Goal: Transaction & Acquisition: Purchase product/service

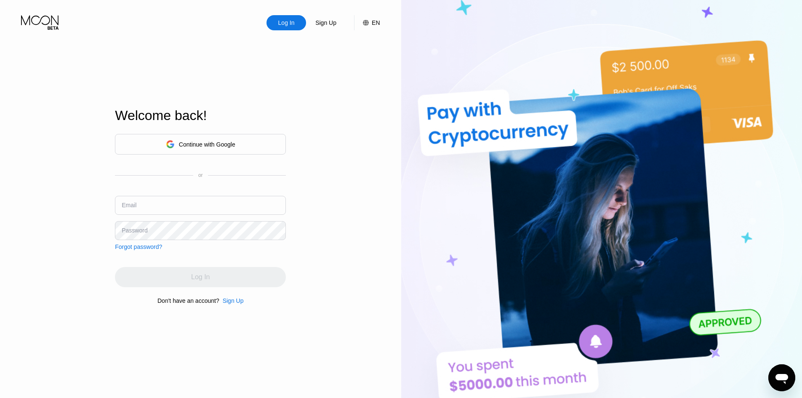
click at [139, 202] on input "text" at bounding box center [200, 205] width 171 height 19
type input "[EMAIL_ADDRESS][DOMAIN_NAME]"
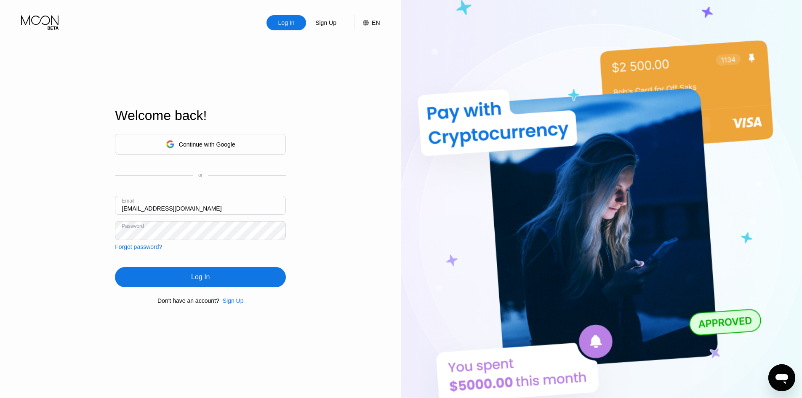
click at [216, 275] on div "Log In" at bounding box center [200, 277] width 171 height 20
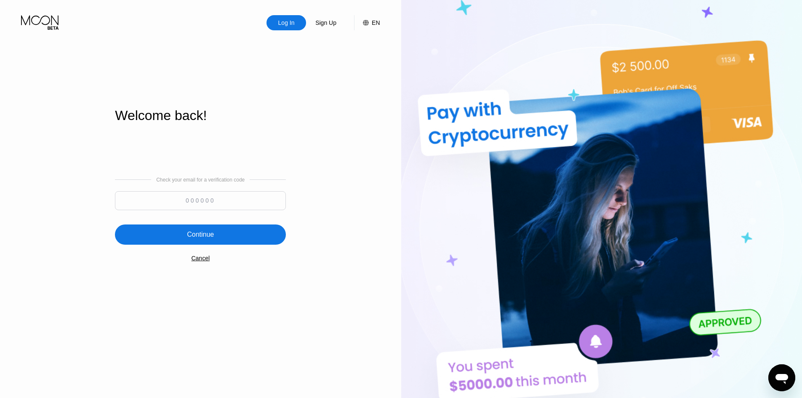
click at [225, 201] on input at bounding box center [200, 200] width 171 height 19
type input "150621"
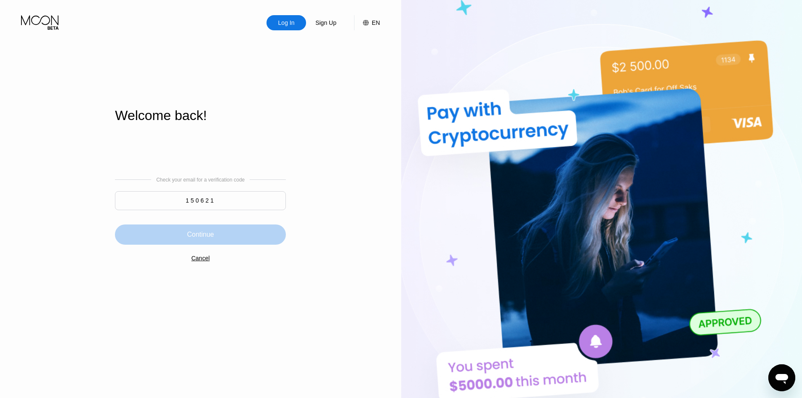
click at [209, 232] on div "Continue" at bounding box center [200, 234] width 27 height 8
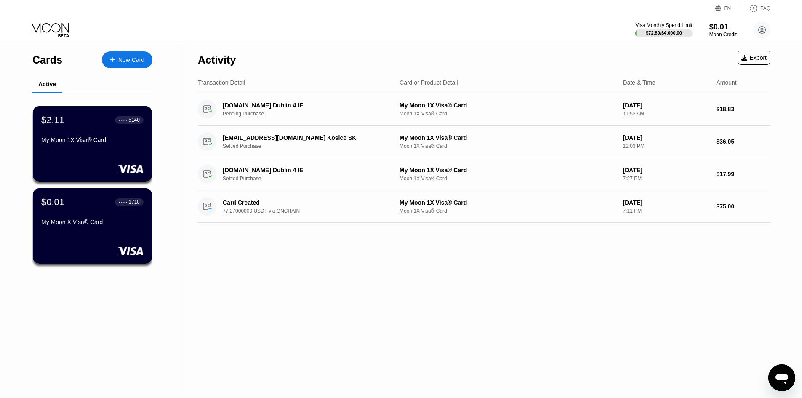
click at [777, 376] on icon "Üzenetküldési ablak megnyitása" at bounding box center [781, 379] width 13 height 10
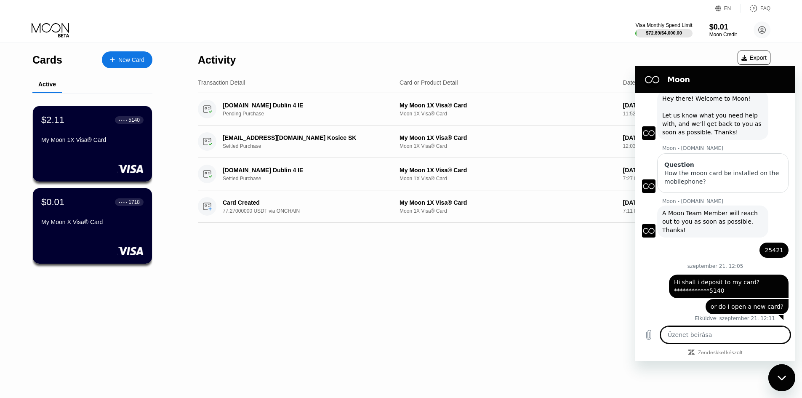
scroll to position [29, 0]
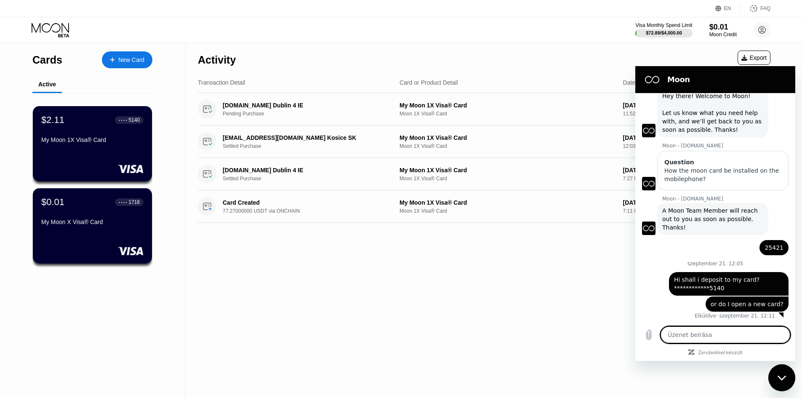
type textarea "H"
type textarea "x"
type textarea "Hi"
type textarea "x"
type textarea "Hi"
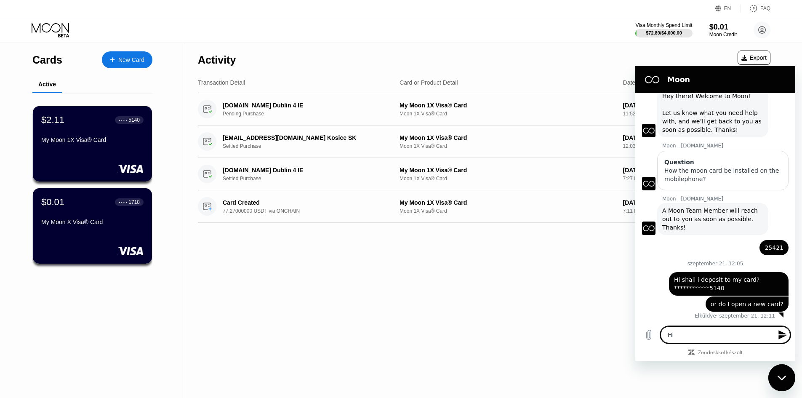
type textarea "x"
type textarea "Hi D"
type textarea "x"
type textarea "Hi Do"
type textarea "x"
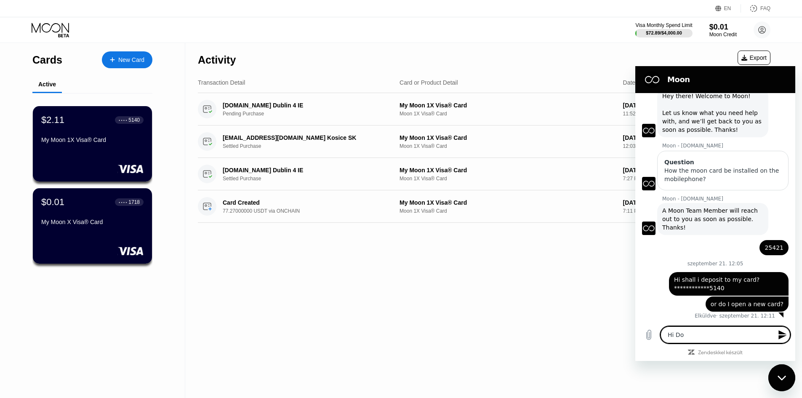
type textarea "Hi Do"
type textarea "x"
type textarea "Hi Do i"
type textarea "x"
type textarea "Hi Do i"
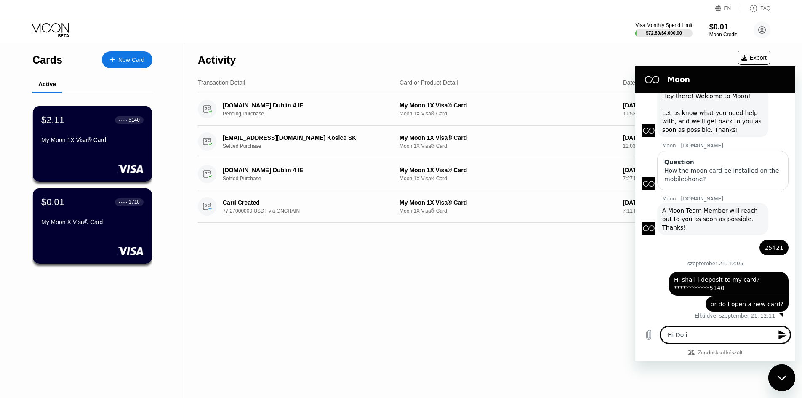
type textarea "x"
type textarea "Hi Do i s"
type textarea "x"
type textarea "Hi Do i se"
type textarea "x"
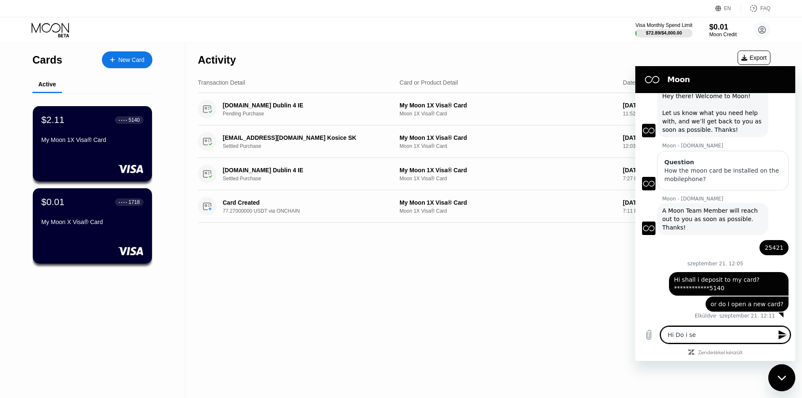
type textarea "Hi Do i sen"
type textarea "x"
type textarea "Hi Do i send"
type textarea "x"
type textarea "Hi Do i send"
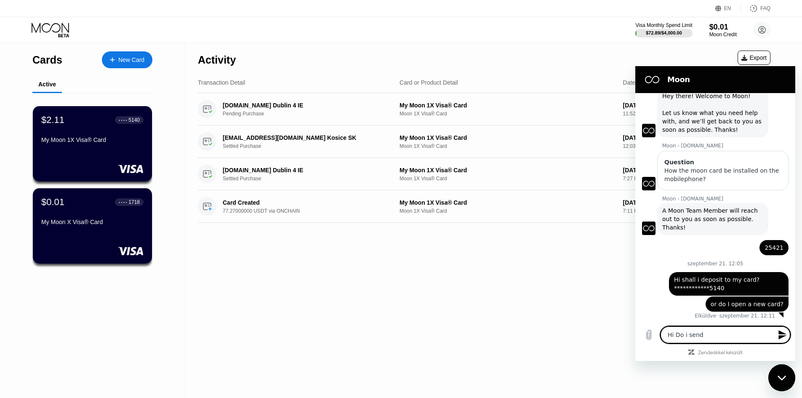
type textarea "x"
type textarea "Hi Do i send a"
type textarea "x"
type textarea "Hi Do i send a"
type textarea "x"
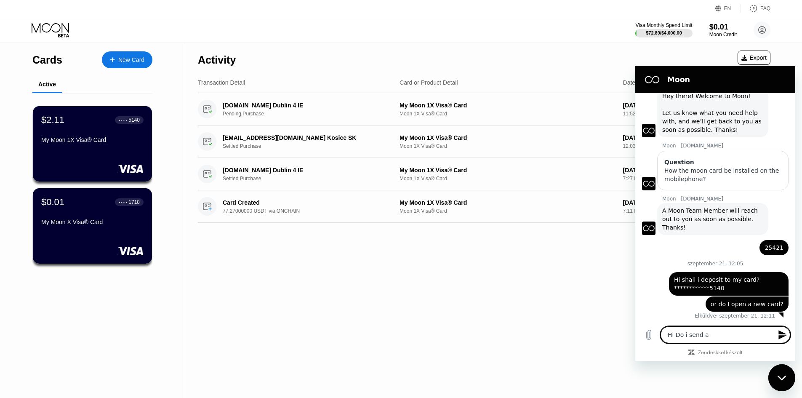
type textarea "Hi Do i send a d"
type textarea "x"
type textarea "Hi Do i send a de"
type textarea "x"
type textarea "Hi Do i send a dep"
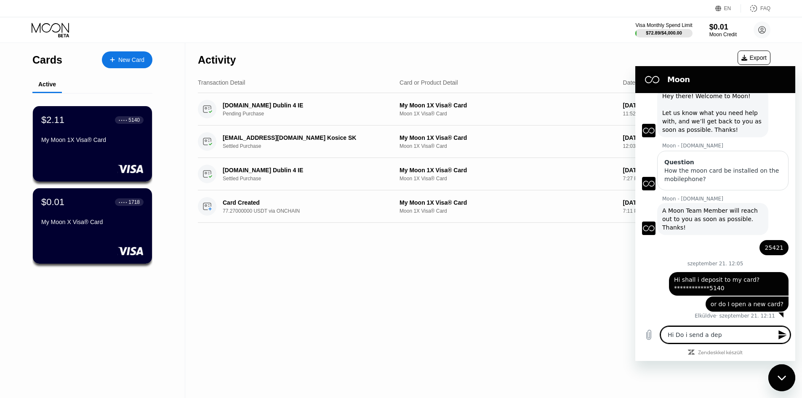
type textarea "x"
type textarea "Hi Do i send a depo"
type textarea "x"
type textarea "Hi Do i send a depos"
type textarea "x"
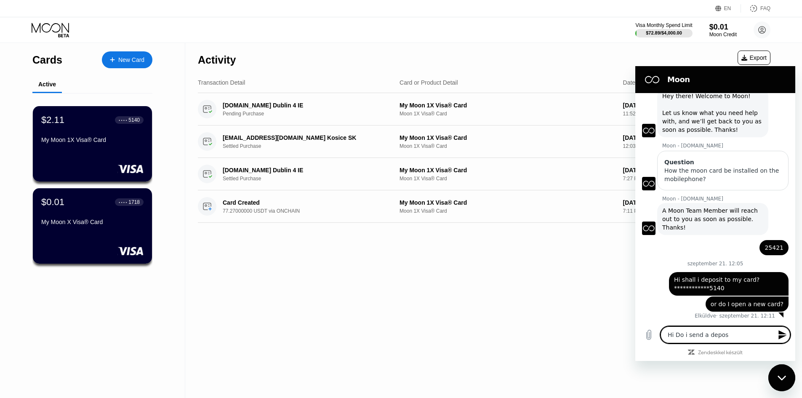
type textarea "Hi Do i send a deposi"
type textarea "x"
type textarea "Hi Do i send a deposit"
type textarea "x"
type textarea "Hi Do i send a deposit"
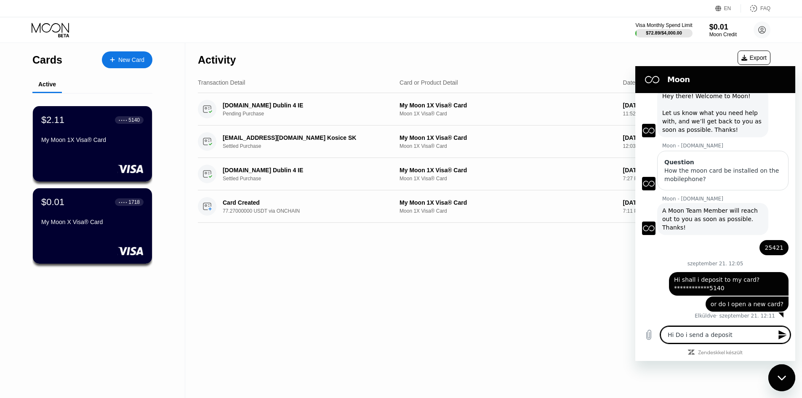
type textarea "x"
type textarea "Hi Do i send a deposit t"
type textarea "x"
type textarea "Hi Do i send a deposit to"
type textarea "x"
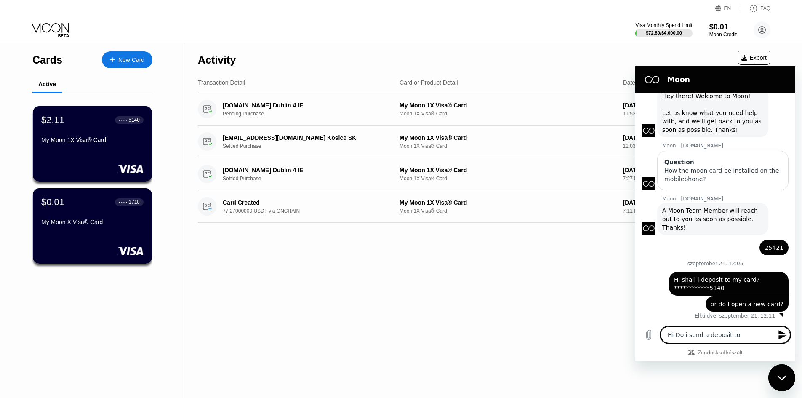
type textarea "Hi Do i send a deposit to"
type textarea "x"
type textarea "Hi Do i send a deposit to t"
type textarea "x"
type textarea "Hi Do i send a deposit to th"
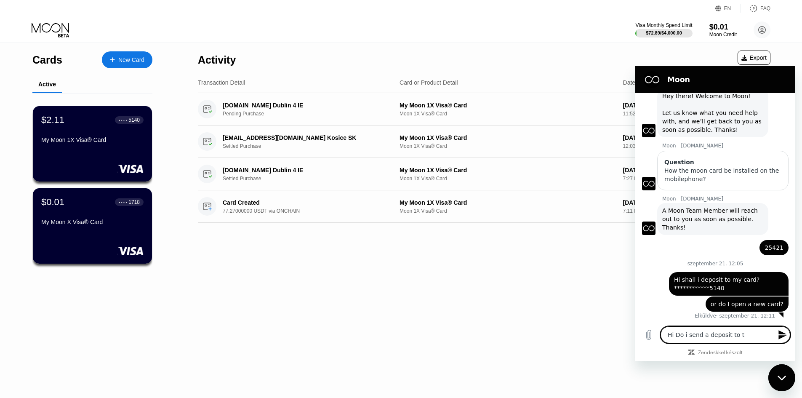
type textarea "x"
type textarea "Hi Do i send a deposit to the"
type textarea "x"
type textarea "Hi Do i send a deposit to the"
type textarea "x"
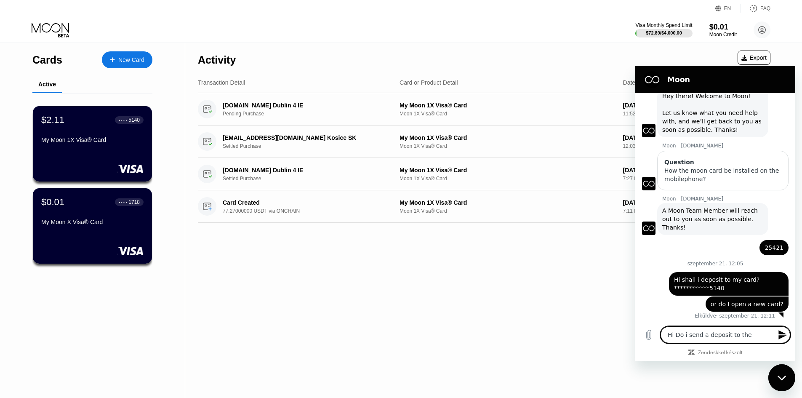
type textarea "Hi Do i send a deposit to the c"
type textarea "x"
type textarea "Hi Do i send a deposit to the cu"
type textarea "x"
type textarea "Hi Do i send a deposit to the cur"
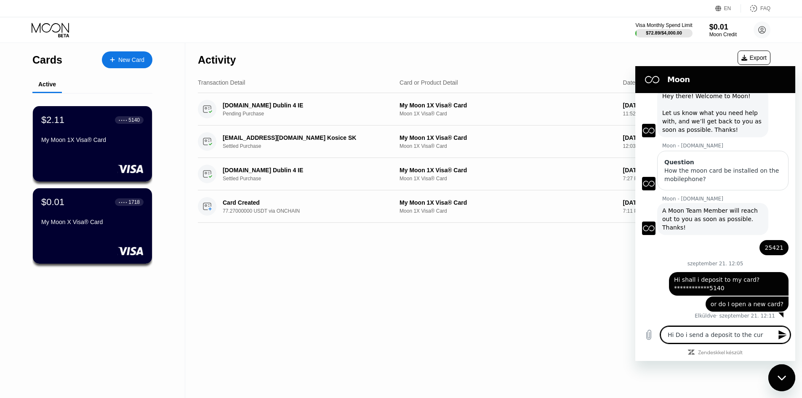
type textarea "x"
type textarea "Hi Do i send a deposit to the curr"
type textarea "x"
type textarea "Hi Do i send a deposit to the curre"
type textarea "x"
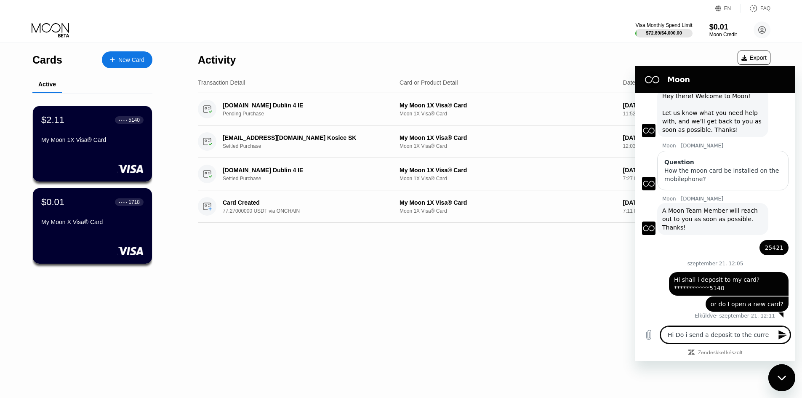
type textarea "Hi Do i send a deposit to the curren"
type textarea "x"
type textarea "Hi Do i send a deposit to the current"
type textarea "x"
type textarea "Hi Do i send a deposit to the current"
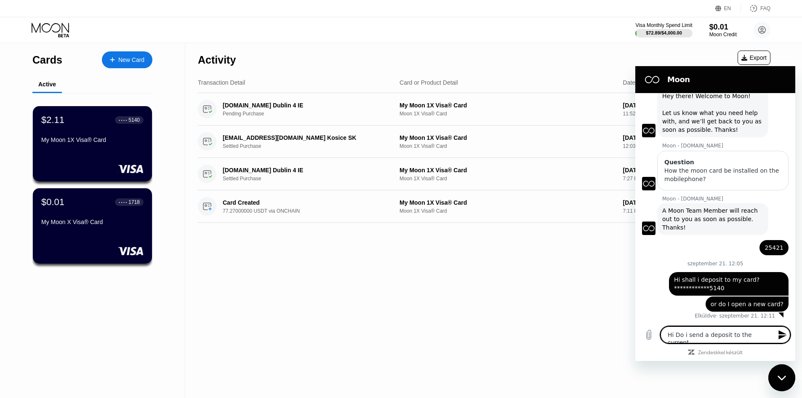
type textarea "x"
type textarea "Hi Do i send a deposit to the current c"
type textarea "x"
type textarea "Hi Do i send a deposit to the current ca"
type textarea "x"
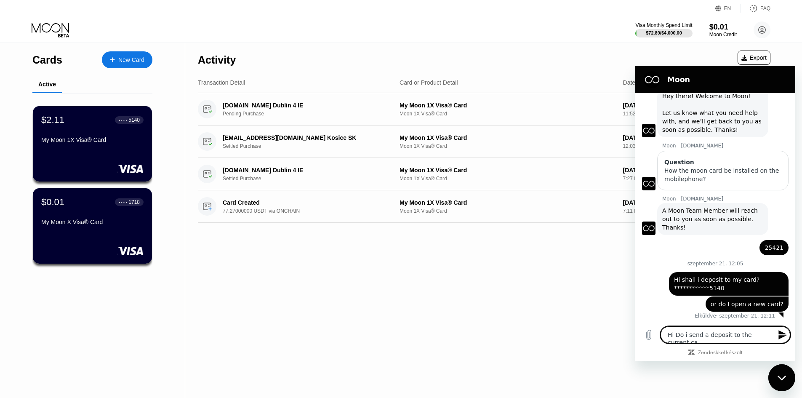
type textarea "Hi Do i send a deposit to the current car"
type textarea "x"
type textarea "Hi Do i send a deposit to the current card"
type textarea "x"
type textarea "Hi Do i send a deposit to the current card"
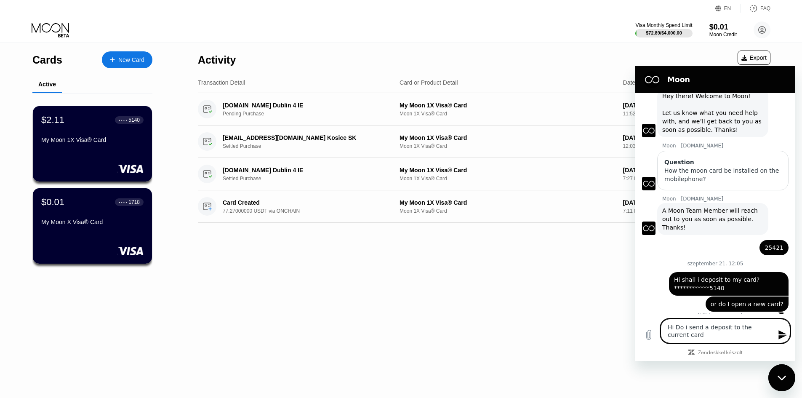
type textarea "x"
type textarea "Hi Do i send a deposit to the current card ("
type textarea "x"
type textarea "Hi Do i send a deposit to the current card (5"
type textarea "x"
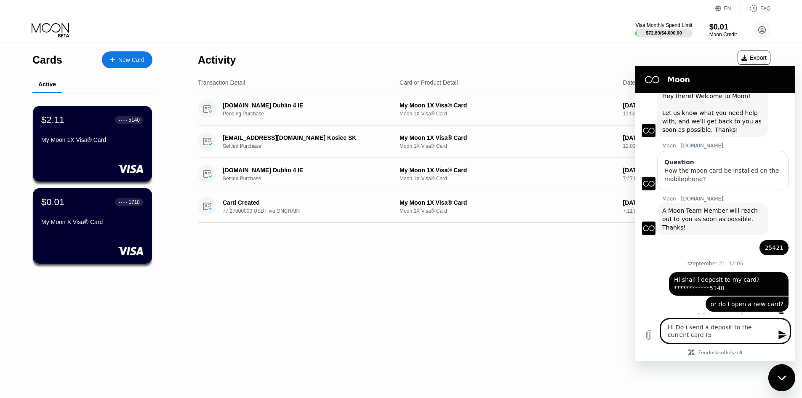
type textarea "Hi Do i send a deposit to the current card (51"
type textarea "x"
type textarea "Hi Do i send a deposit to the current card (514"
type textarea "x"
type textarea "Hi Do i send a deposit to the current card (5140"
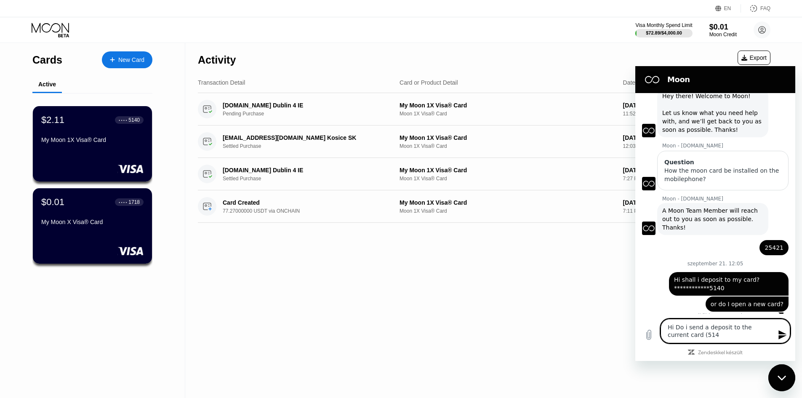
type textarea "x"
type textarea "Hi Do i send a deposit to the current card ( 5140"
type textarea "x"
type textarea "Hi Do i send a deposit to the current card ( e5140"
type textarea "x"
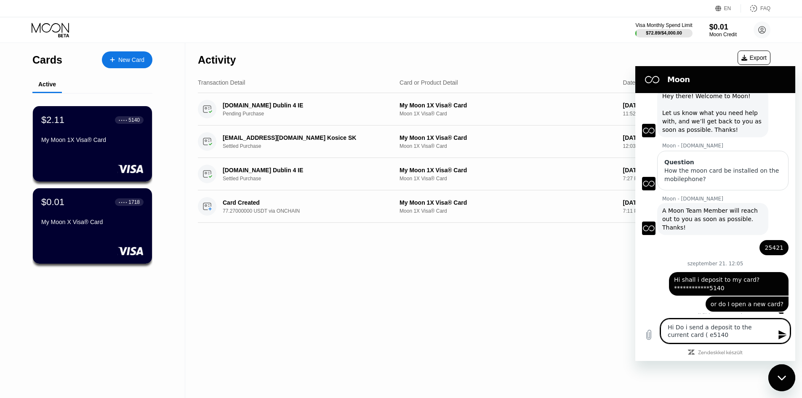
type textarea "Hi Do i send a deposit to the current card ( en5140"
type textarea "x"
type textarea "Hi Do i send a deposit to the current card ( end5140"
type textarea "x"
type textarea "Hi Do i send a deposit to the current card ( end 5140"
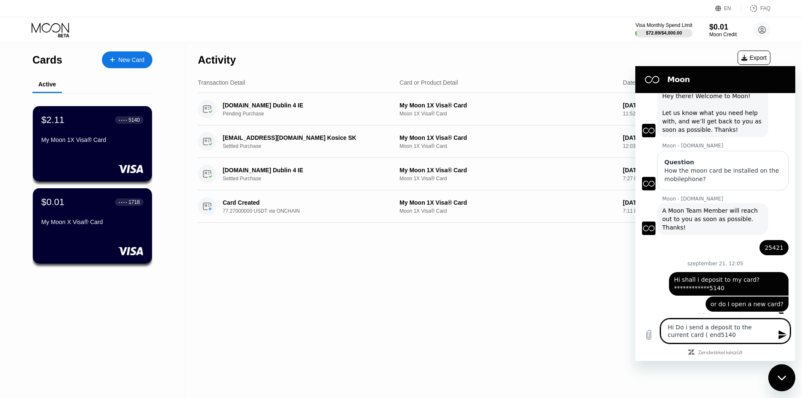
type textarea "x"
type textarea "Hi Do i send a deposit to the current card ( end 5140)"
type textarea "x"
type textarea "Hi Do i send a deposit to the current card ( end 5140)"
type textarea "x"
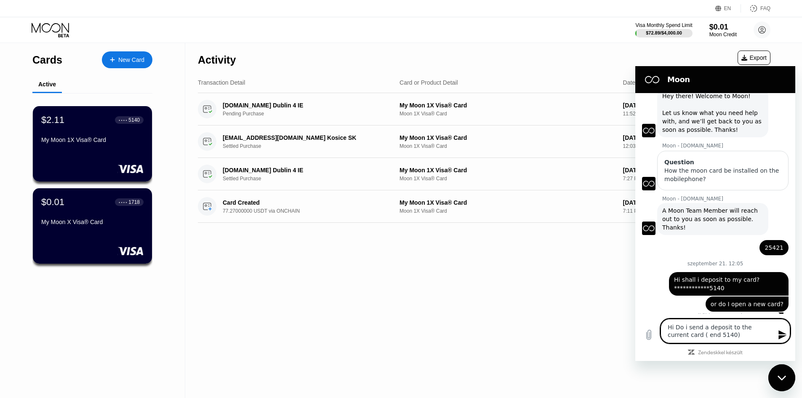
type textarea "Hi Do send a deposit to the current card ( end 5140)"
type textarea "x"
type textarea "Hi Do I send a deposit to the current card ( end 5140)"
type textarea "x"
type textarea "Hi D I send a deposit to the current card ( end 5140)"
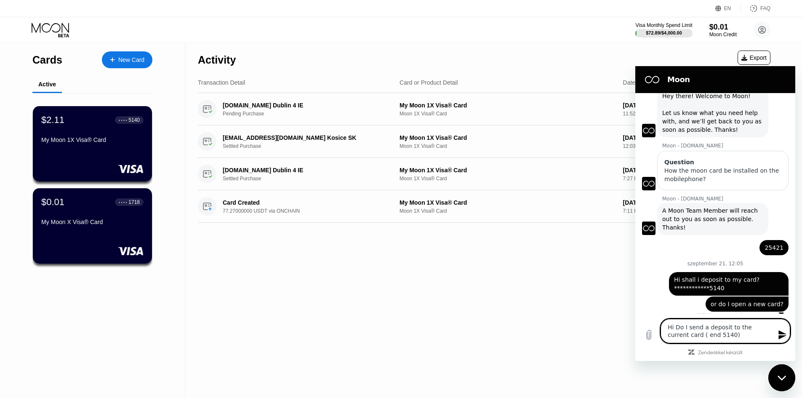
type textarea "x"
type textarea "Hi I send a deposit to the current card ( end 5140)"
type textarea "x"
type textarea "Hi I send a deposit to the current card ( end 5140)"
type textarea "x"
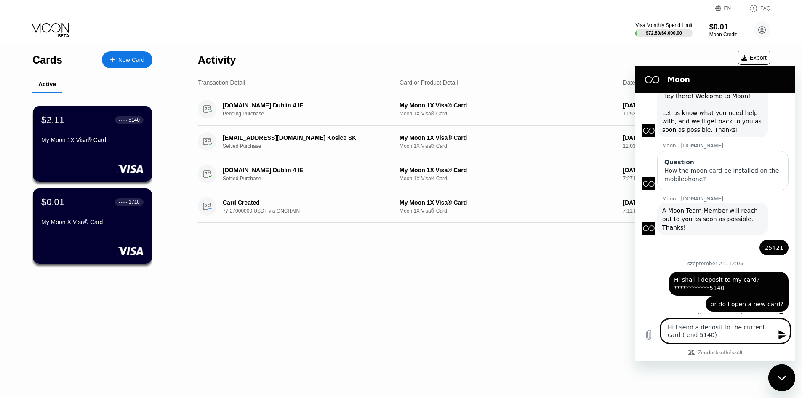
type textarea "H I send a deposit to the current card ( end 5140)"
type textarea "x"
type textarea "I send a deposit to the current card ( end 5140)"
type textarea "x"
type textarea "C I send a deposit to the current card ( end 5140)"
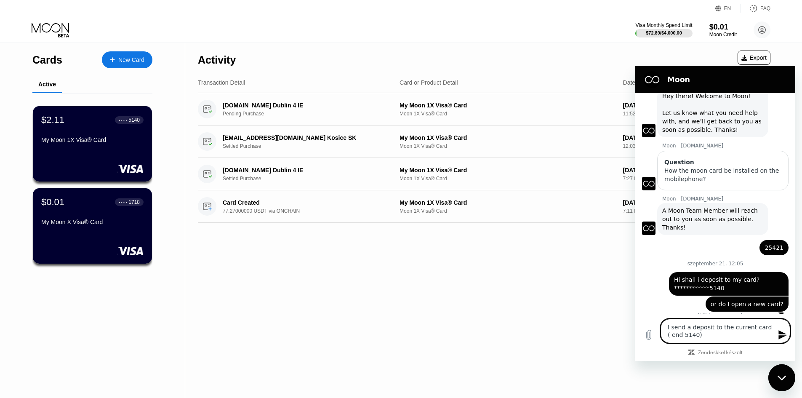
type textarea "x"
type textarea "Cp I send a deposit to the current card ( end 5140)"
type textarea "x"
type textarea "Cpu I send a deposit to the current card ( end 5140)"
type textarea "x"
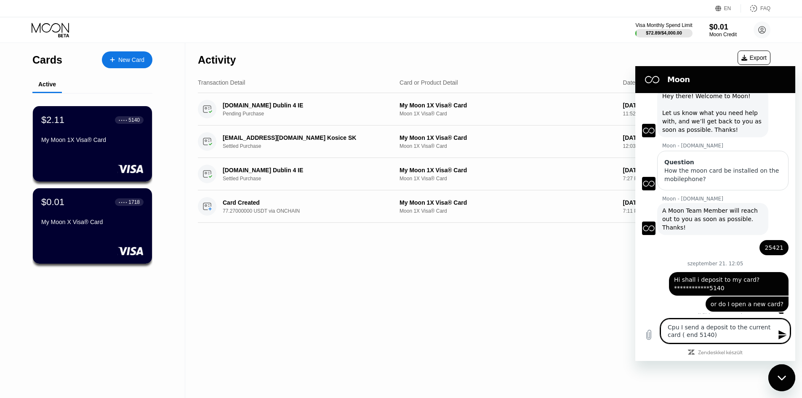
type textarea "Cpul I send a deposit to the current card ( end 5140)"
type textarea "x"
type textarea "Cpuld I send a deposit to the current card ( end 5140)"
type textarea "x"
type textarea "Cpuld I send a deposit to the current card ( end 5140)"
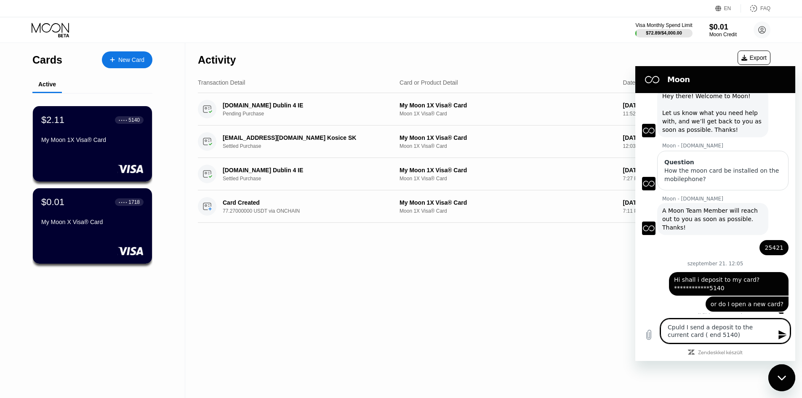
type textarea "x"
type textarea "Cpuld I send a deposit to the current card ( end 5140) ?"
type textarea "x"
type textarea "Cpuld I send a deposit to the current card ( end 5140) ?"
click at [781, 332] on icon "Üzenet küldése" at bounding box center [782, 334] width 8 height 9
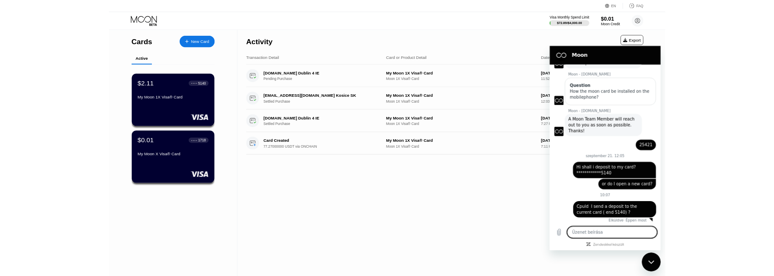
scroll to position [69, 0]
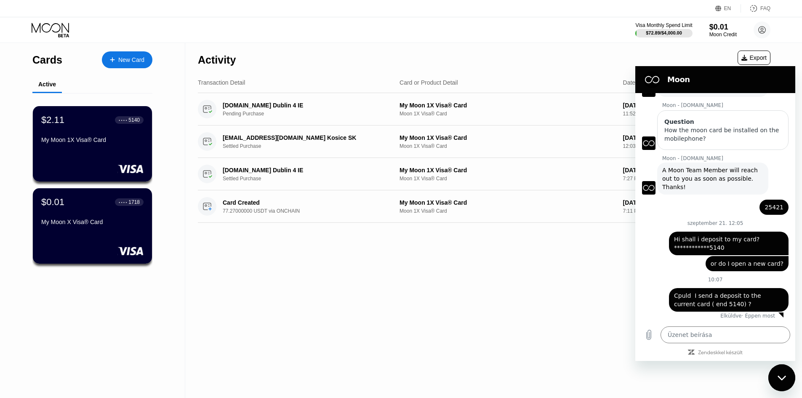
click at [687, 295] on span "Cpuld I send a deposit to the current card ( end 5140) ?" at bounding box center [728, 299] width 109 height 17
click at [679, 295] on span "Cpuld I send a deposit to the current card ( end 5140) ?" at bounding box center [728, 299] width 109 height 17
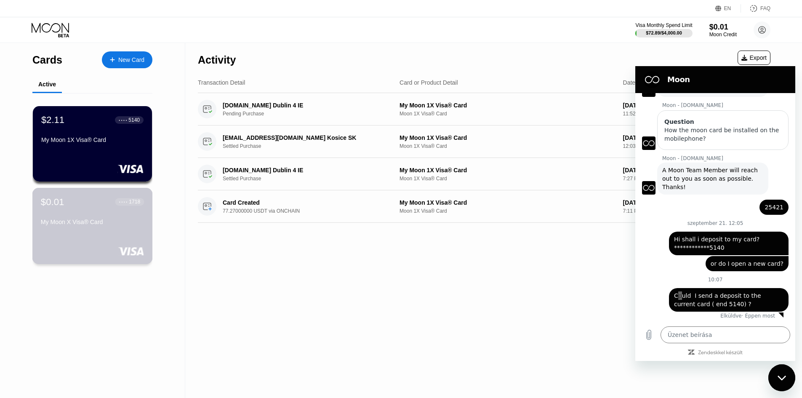
click at [71, 225] on div "My Moon X Visa® Card" at bounding box center [92, 221] width 103 height 7
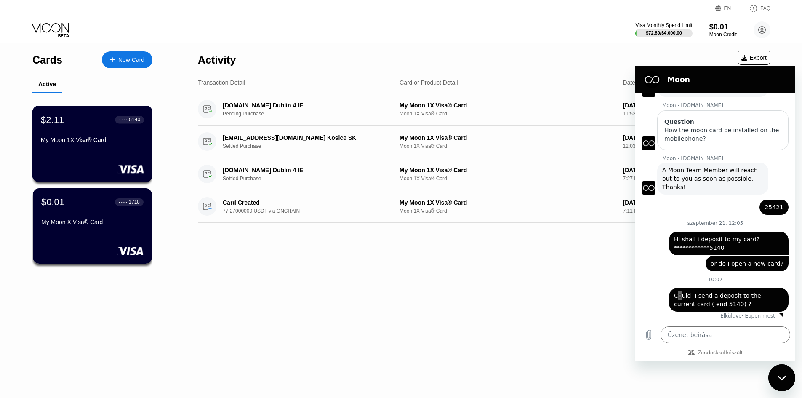
click at [88, 143] on div "My Moon 1X Visa® Card" at bounding box center [92, 139] width 103 height 7
click at [85, 225] on div "My Moon X Visa® Card" at bounding box center [92, 221] width 103 height 7
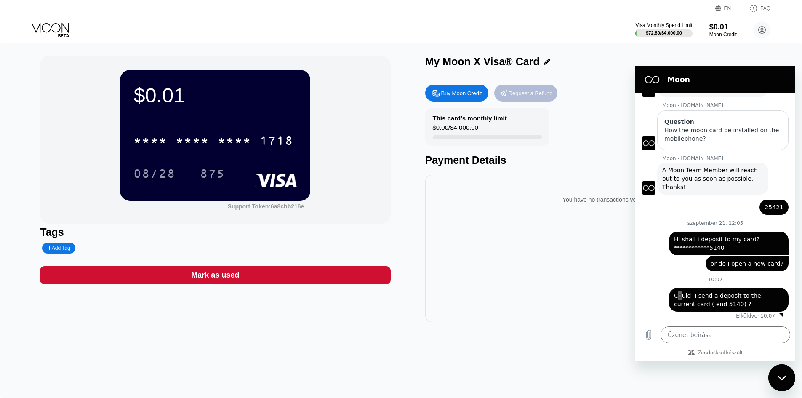
click at [531, 94] on div "Request a Refund" at bounding box center [530, 93] width 44 height 7
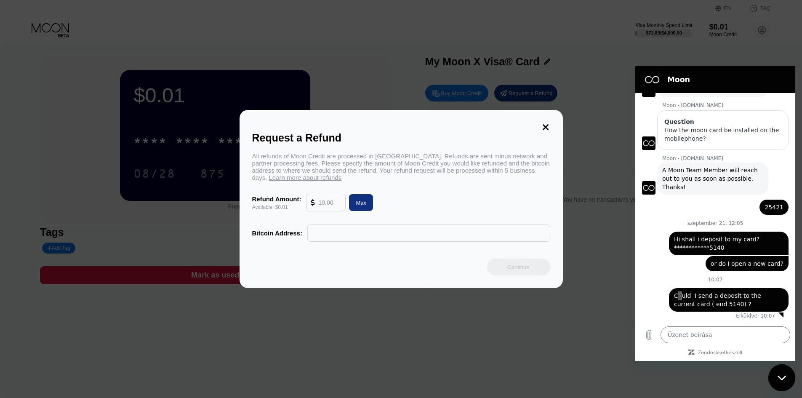
click at [543, 124] on icon at bounding box center [545, 127] width 6 height 6
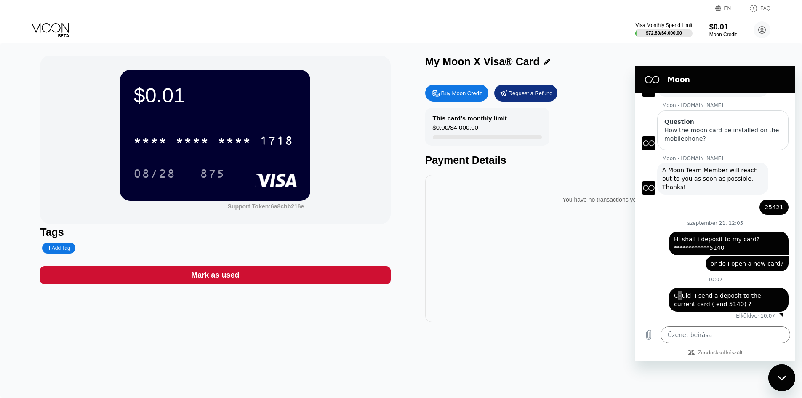
click at [609, 59] on div "My Moon X Visa® Card" at bounding box center [600, 62] width 350 height 12
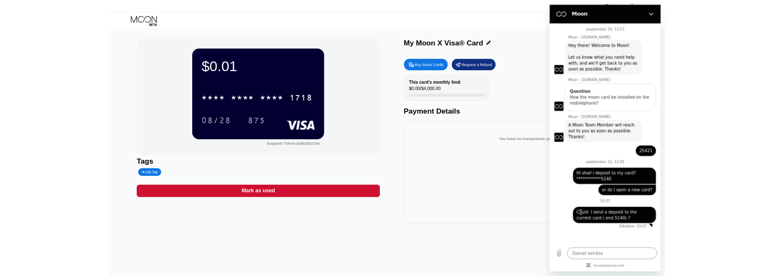
type textarea "x"
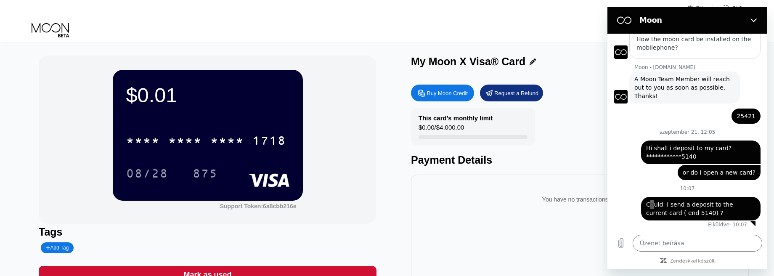
scroll to position [101, 0]
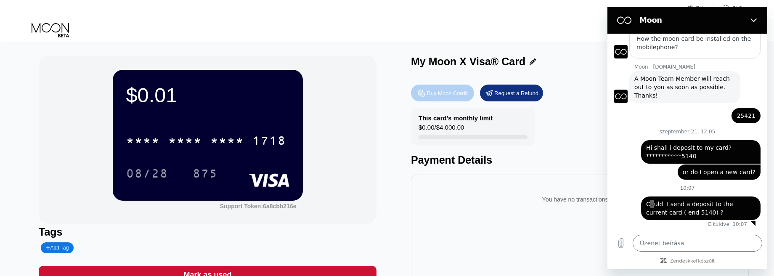
click at [438, 96] on div "Buy Moon Credit" at bounding box center [447, 93] width 41 height 7
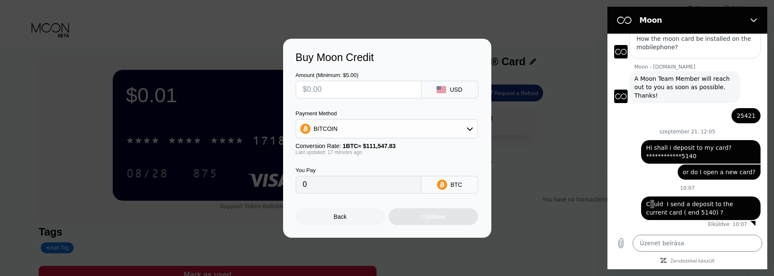
click at [381, 92] on input "text" at bounding box center [358, 89] width 111 height 17
type input "$6"
type input "0.00005370"
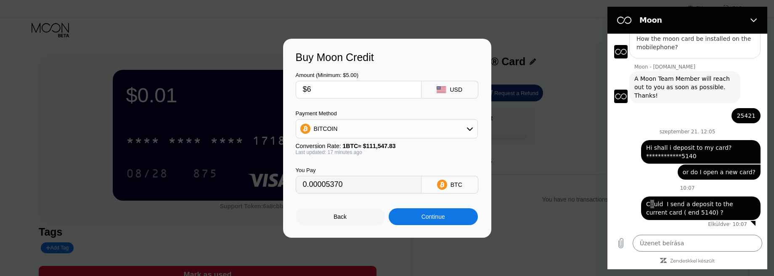
type input "$60"
type input "0.00053697"
type input "$600"
type input "0.00536961"
type input "$600"
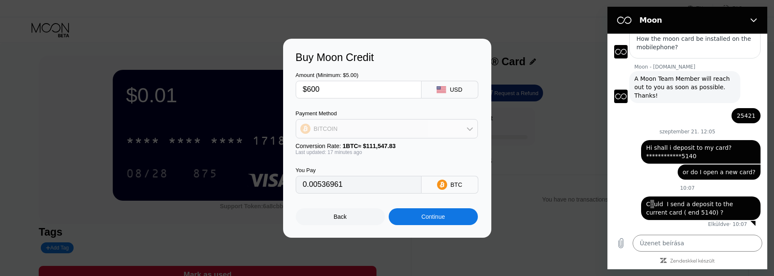
click at [470, 131] on icon at bounding box center [470, 128] width 7 height 7
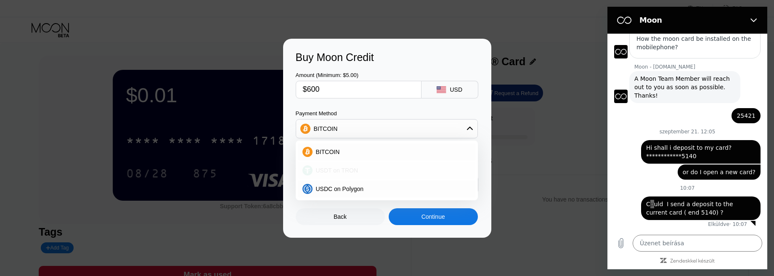
click at [355, 172] on span "USDT on TRON" at bounding box center [337, 170] width 42 height 7
type input "606.06"
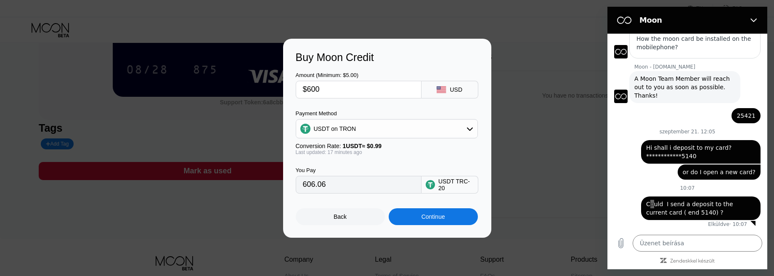
scroll to position [126, 0]
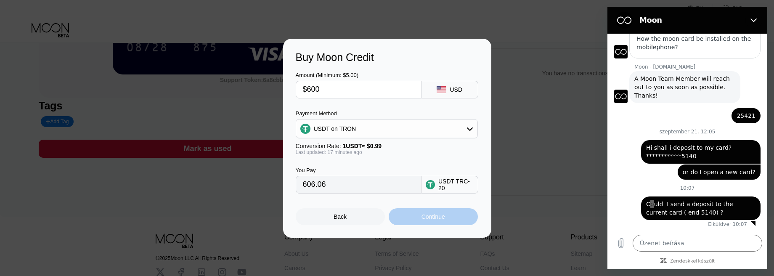
click at [434, 218] on div "Continue" at bounding box center [434, 216] width 24 height 7
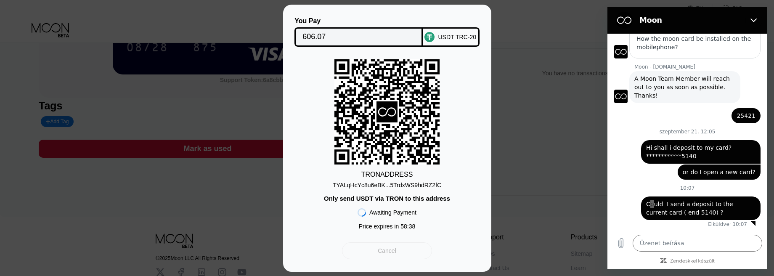
click at [390, 252] on div "Cancel" at bounding box center [387, 251] width 19 height 8
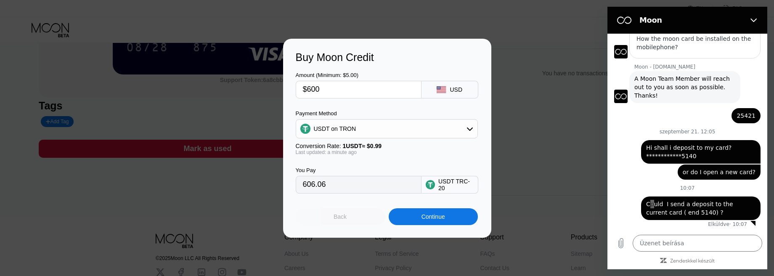
click at [345, 220] on div "Back" at bounding box center [340, 216] width 13 height 7
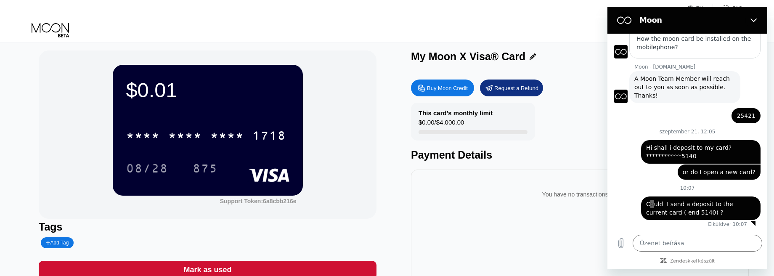
scroll to position [0, 0]
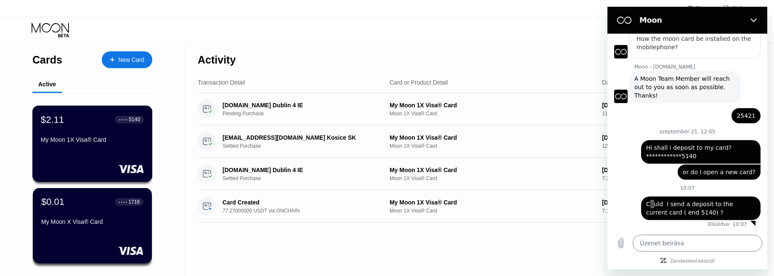
click at [101, 133] on div "$2.11 ● ● ● ● 5140 My Moon 1X Visa® Card" at bounding box center [92, 130] width 103 height 32
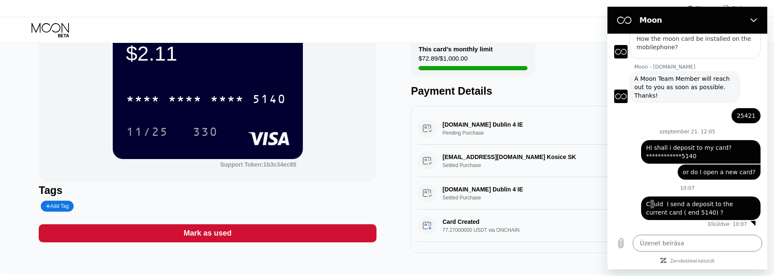
scroll to position [42, 0]
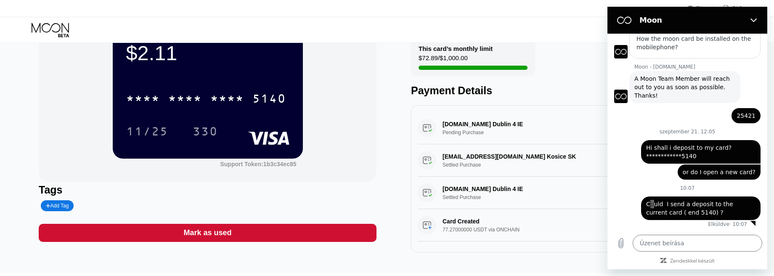
click at [568, 77] on div "This card’s monthly limit $72.89 / $1,000.00 Payment Details" at bounding box center [580, 67] width 338 height 58
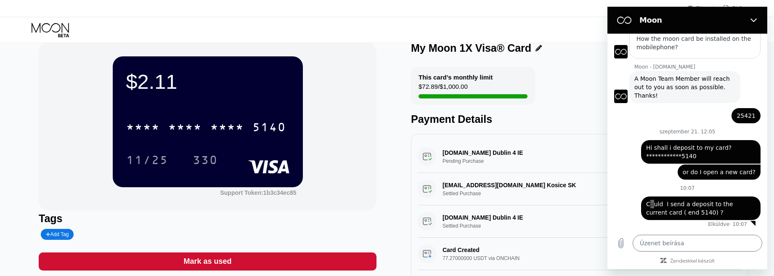
scroll to position [0, 0]
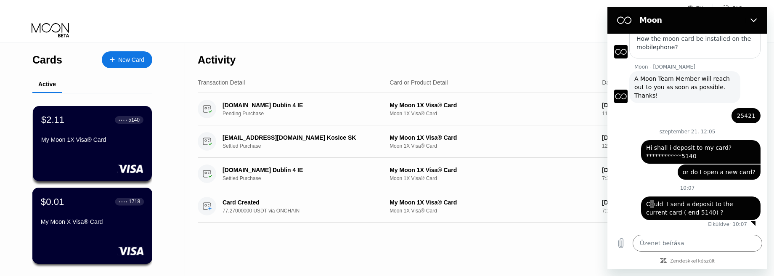
click at [92, 225] on div "My Moon X Visa® Card" at bounding box center [92, 221] width 103 height 7
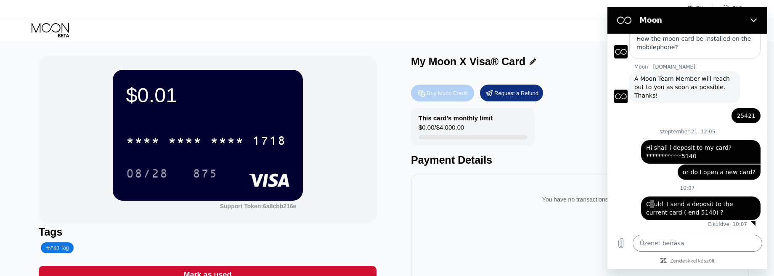
click at [444, 96] on div "Buy Moon Credit" at bounding box center [447, 93] width 41 height 7
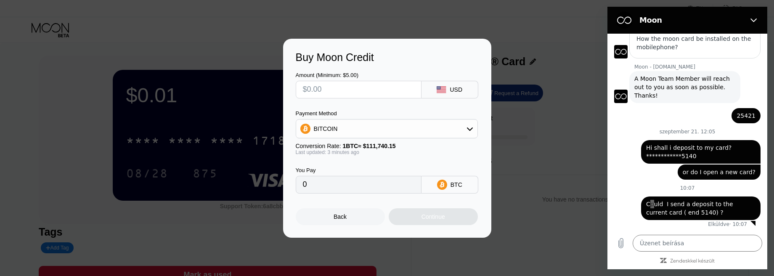
click at [404, 91] on input "text" at bounding box center [358, 89] width 111 height 17
type input "$6"
type input "0.00005369"
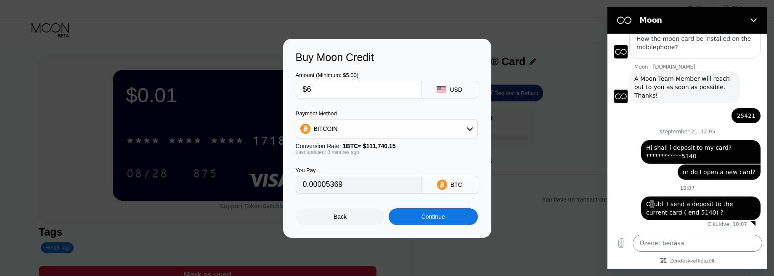
type input "$61"
type input "0.00054576"
type input "$610"
type input "0.00545760"
type input "$610"
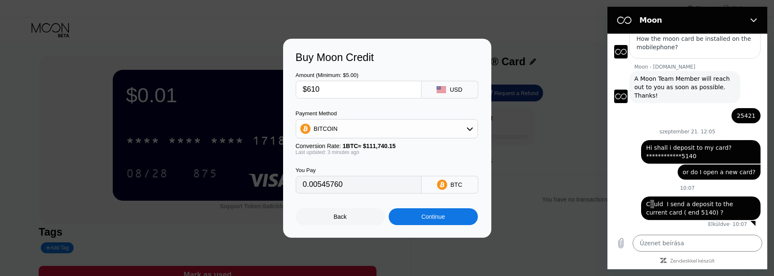
click at [471, 129] on icon at bounding box center [470, 128] width 7 height 7
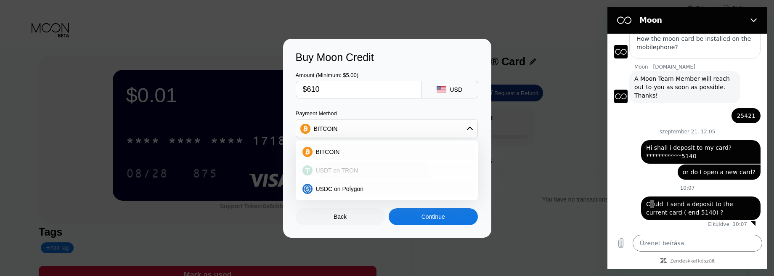
click at [363, 167] on div "USDT on TRON" at bounding box center [392, 170] width 159 height 7
type input "616.16"
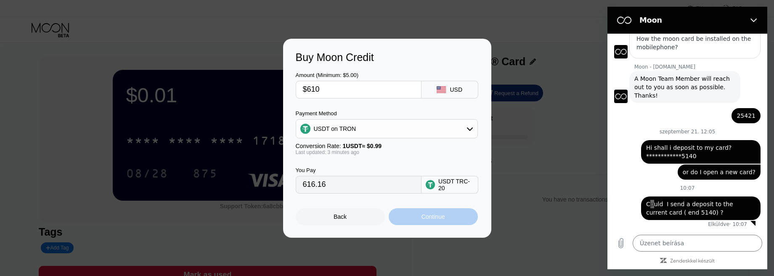
click at [432, 218] on div "Continue" at bounding box center [434, 216] width 24 height 7
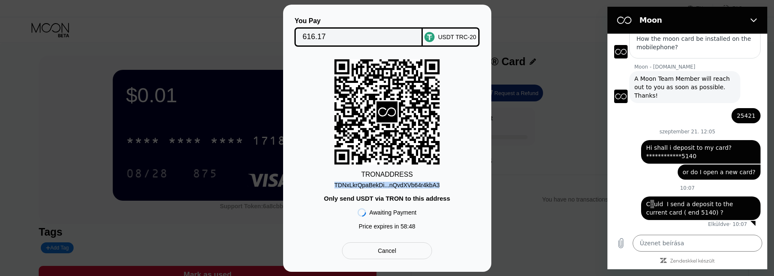
drag, startPoint x: 440, startPoint y: 185, endPoint x: 329, endPoint y: 177, distance: 110.9
click at [329, 177] on div "TRON ADDRESS TDNxLkrQpaBekDi...nQvdXVb64r4kbA3 Only send USDT via TRON to this …" at bounding box center [387, 146] width 183 height 175
copy div "TDNxLkrQpaBekDi...nQvdXVb64r4kbA3"
click at [383, 253] on div "Cancel" at bounding box center [387, 251] width 19 height 8
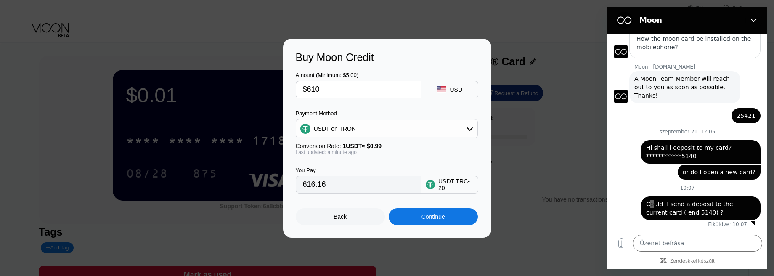
click at [438, 218] on div "Continue" at bounding box center [434, 216] width 24 height 7
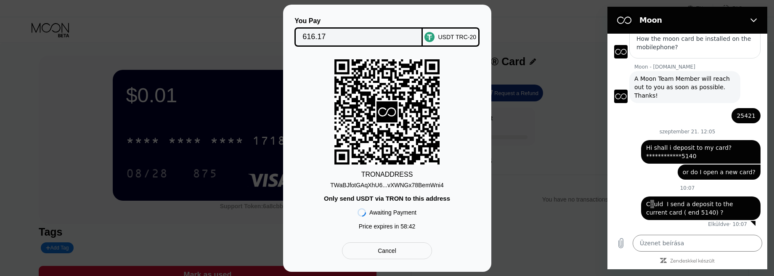
click at [376, 257] on div "Cancel" at bounding box center [387, 250] width 90 height 17
